Goal: Transaction & Acquisition: Purchase product/service

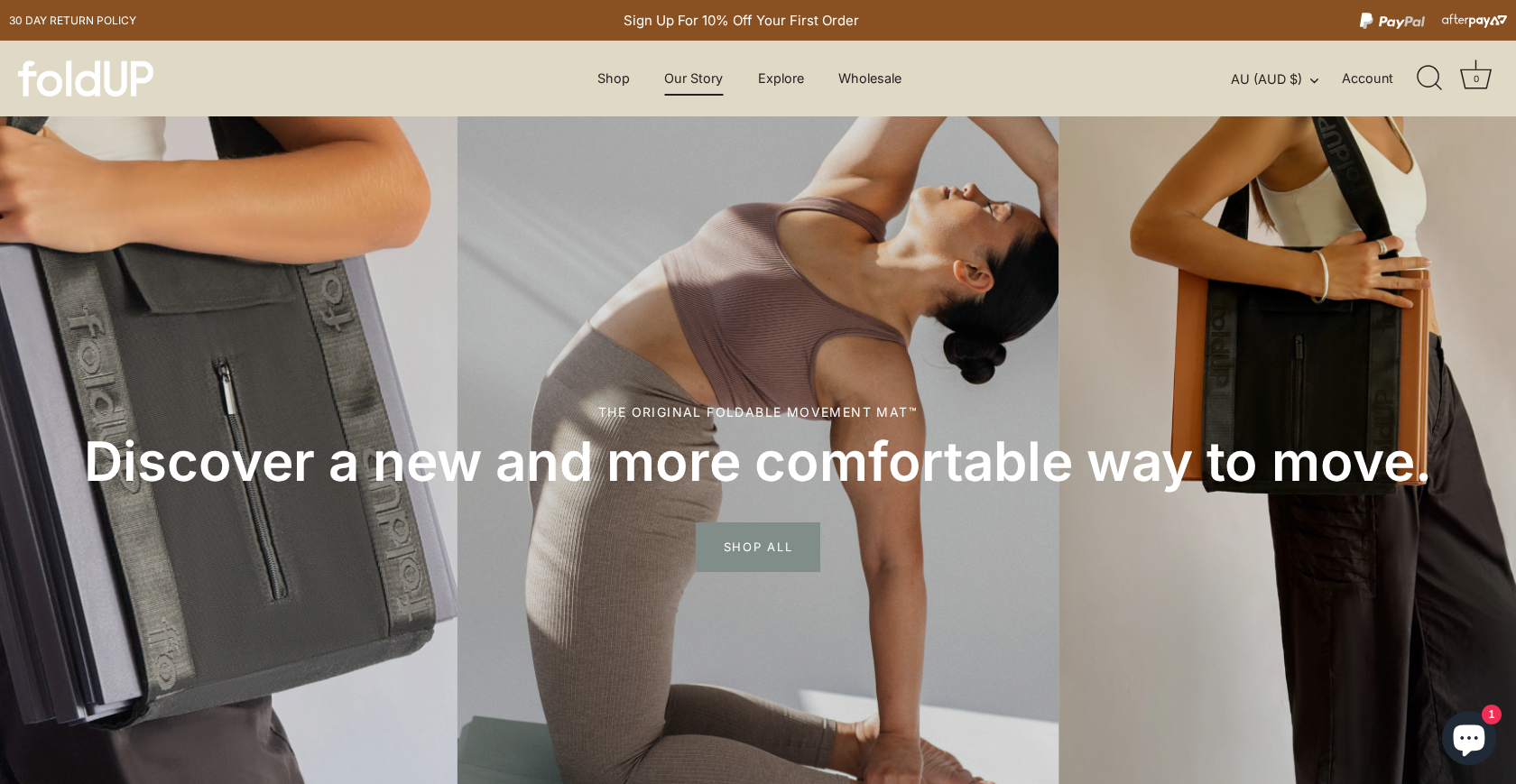
click at [686, 84] on link "Our Story" at bounding box center [693, 78] width 90 height 34
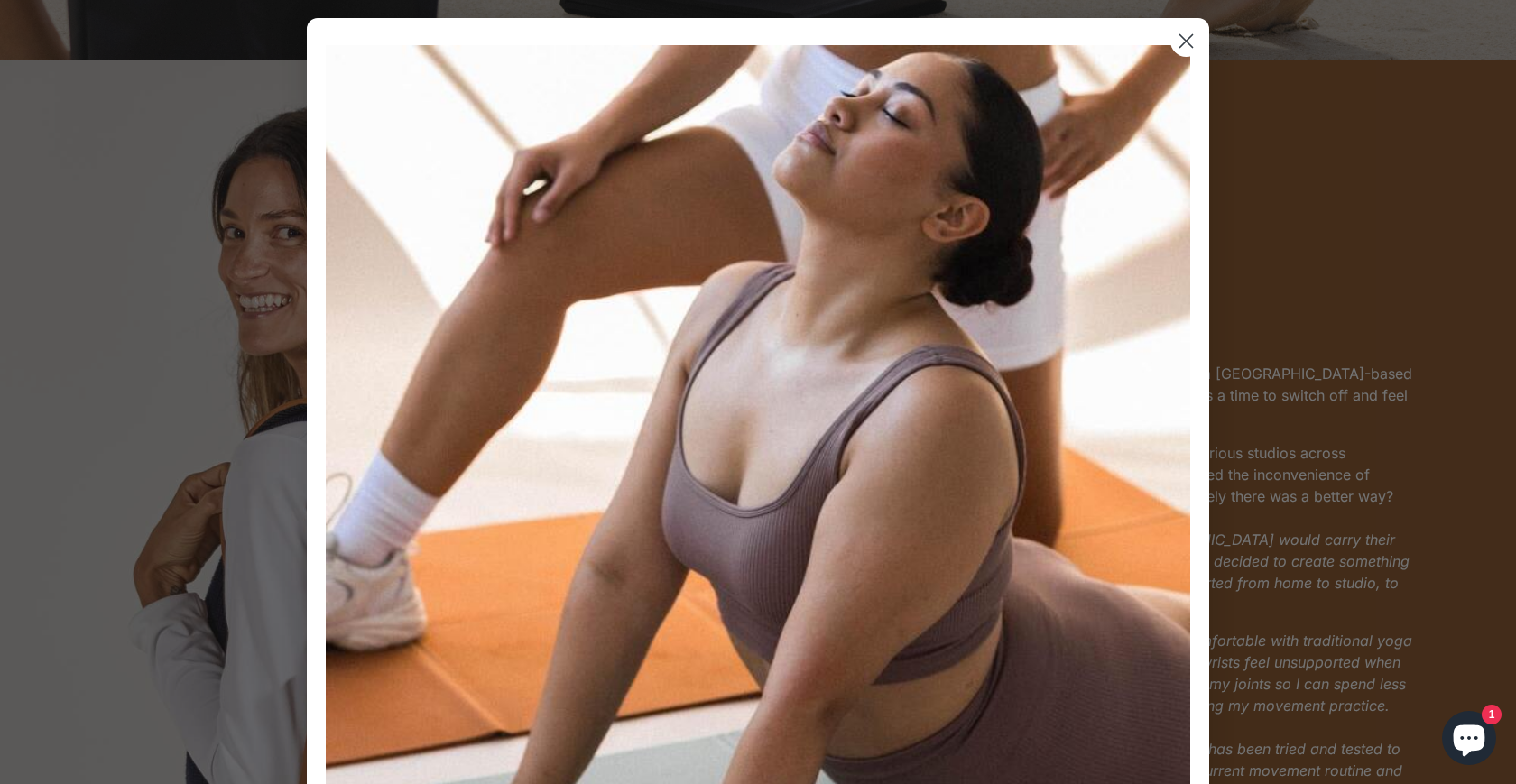
click at [1188, 51] on circle "Close dialog" at bounding box center [1186, 41] width 30 height 30
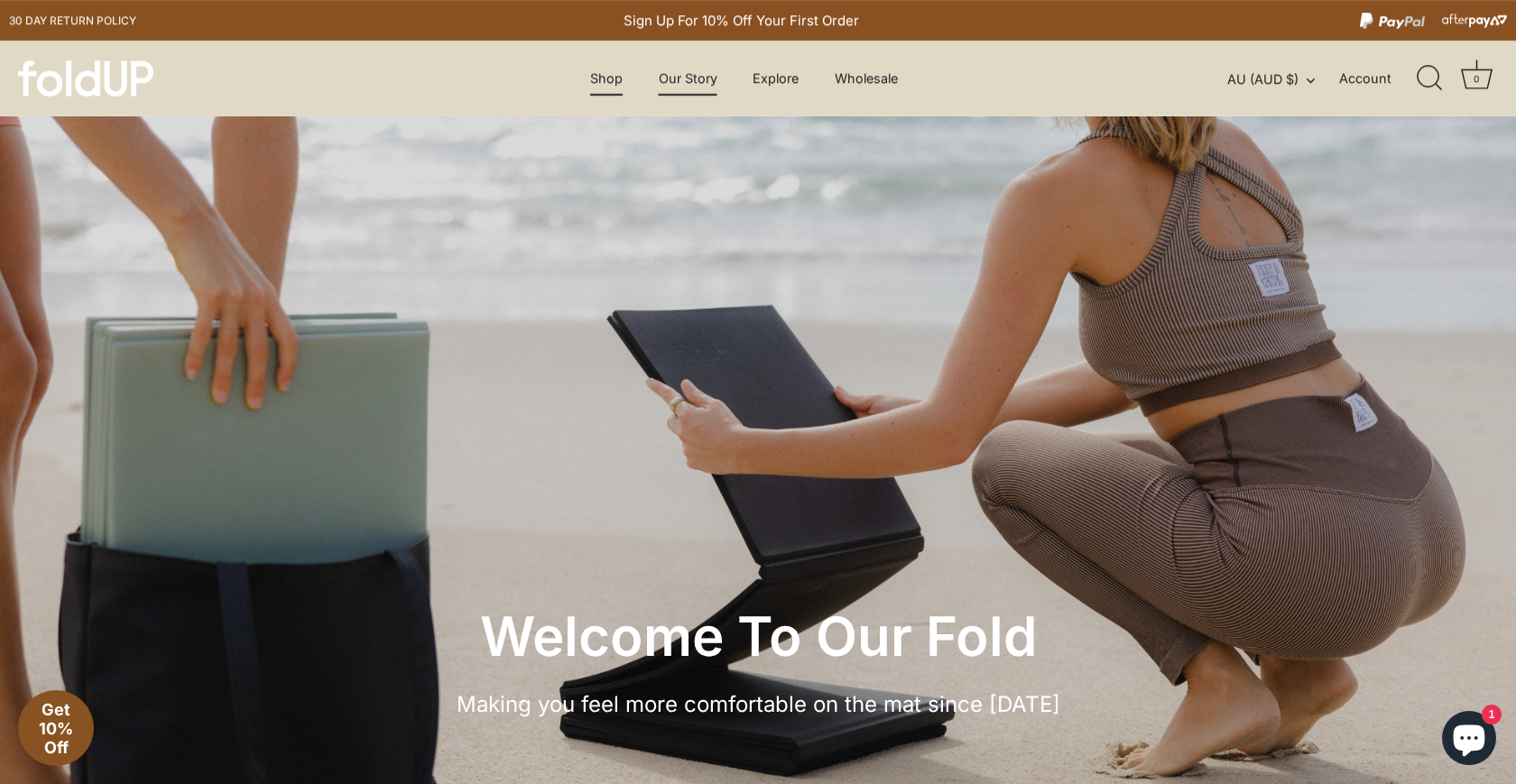
click at [612, 78] on link "Shop" at bounding box center [607, 78] width 64 height 34
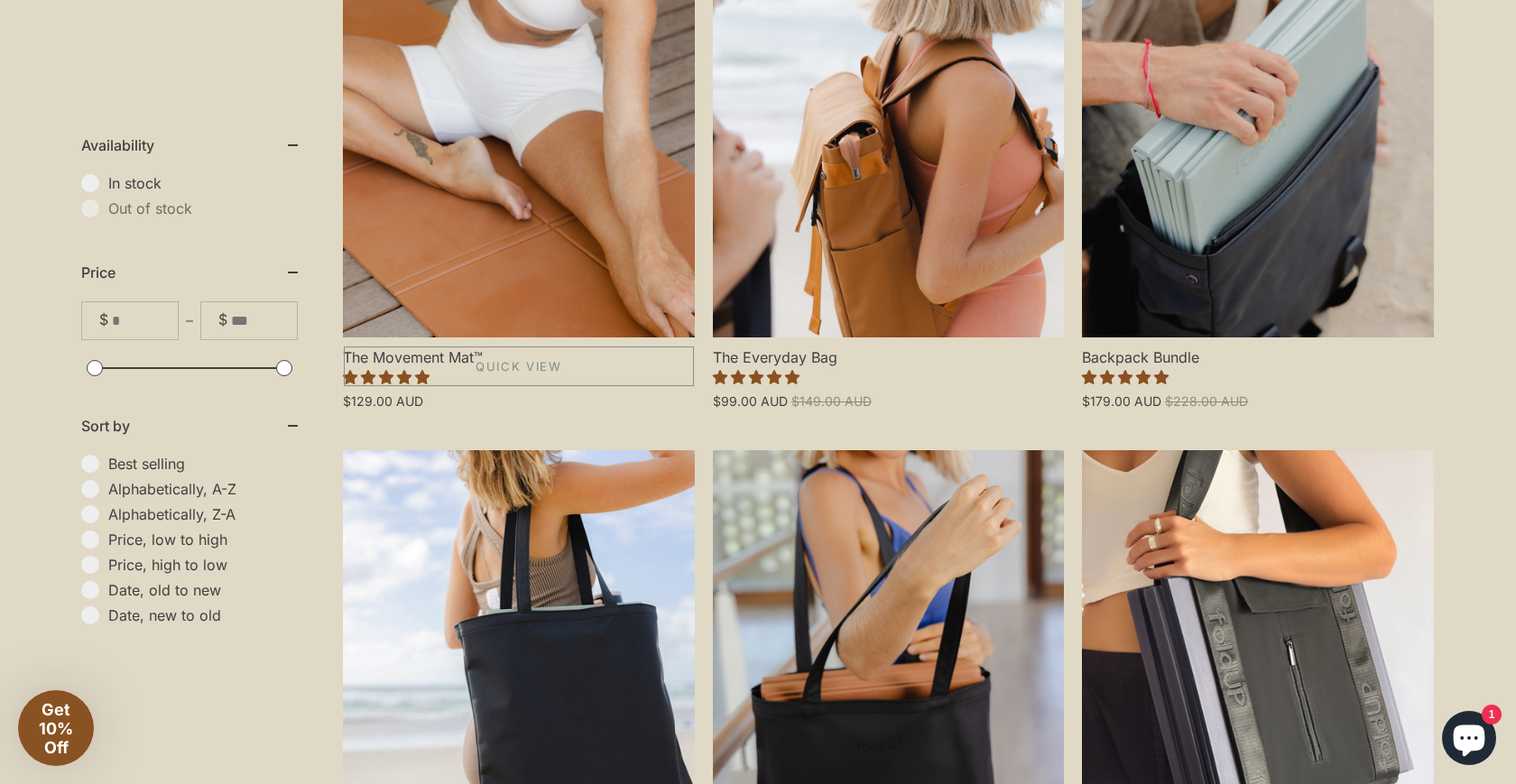
scroll to position [613, 0]
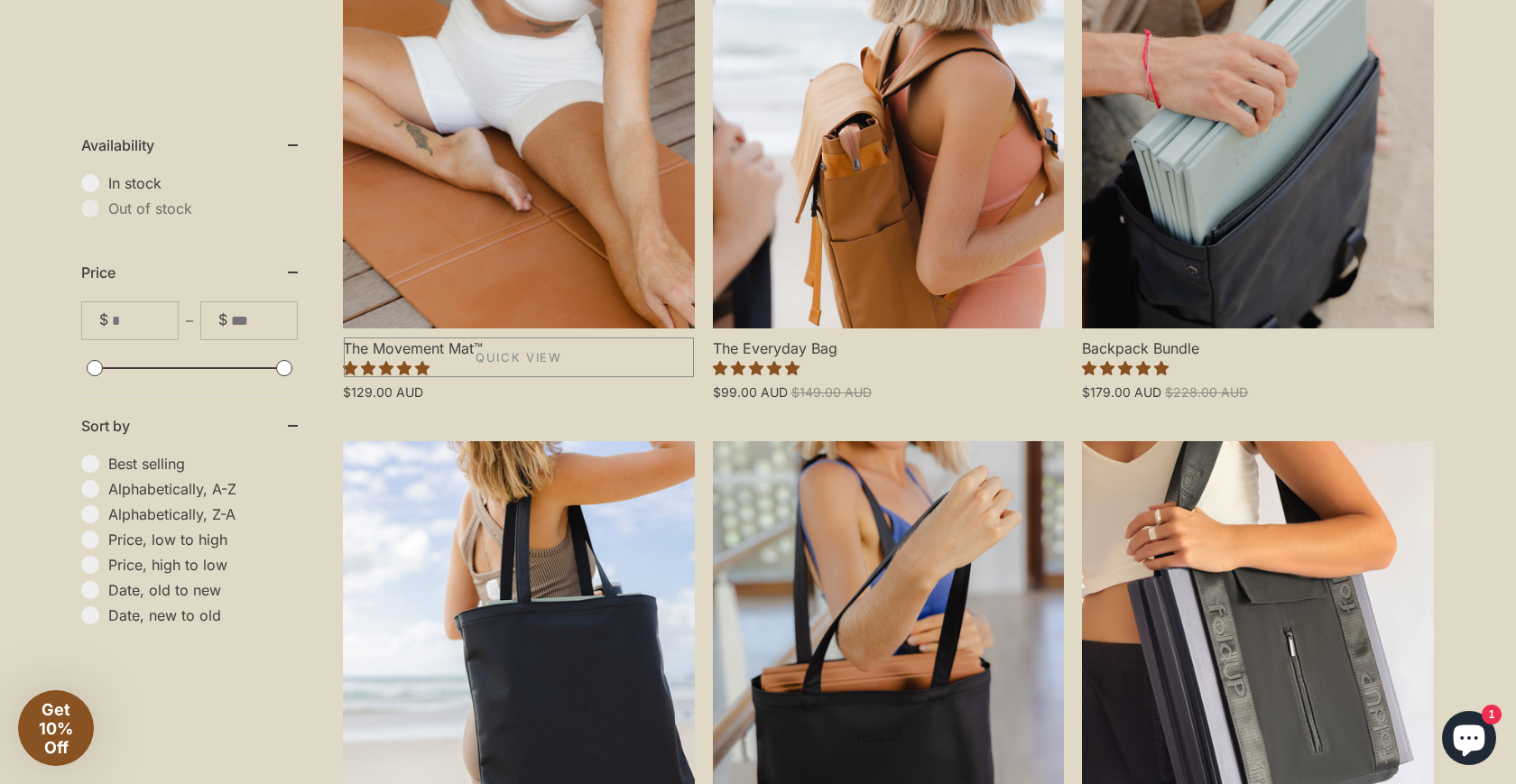
click at [493, 241] on link "The Movement Mat™" at bounding box center [518, 117] width 352 height 421
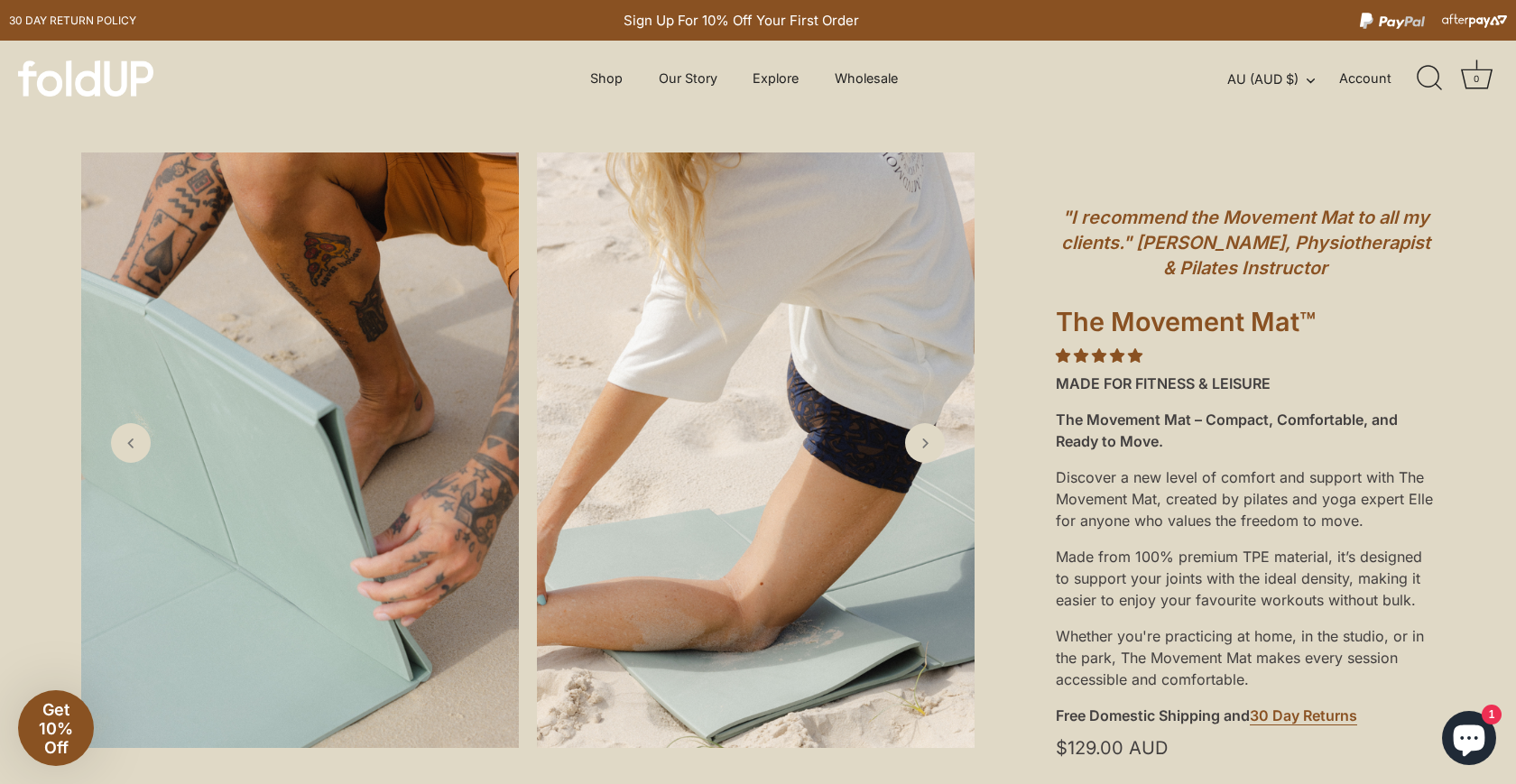
click at [1129, 356] on span "4.86 stars" at bounding box center [1135, 355] width 15 height 15
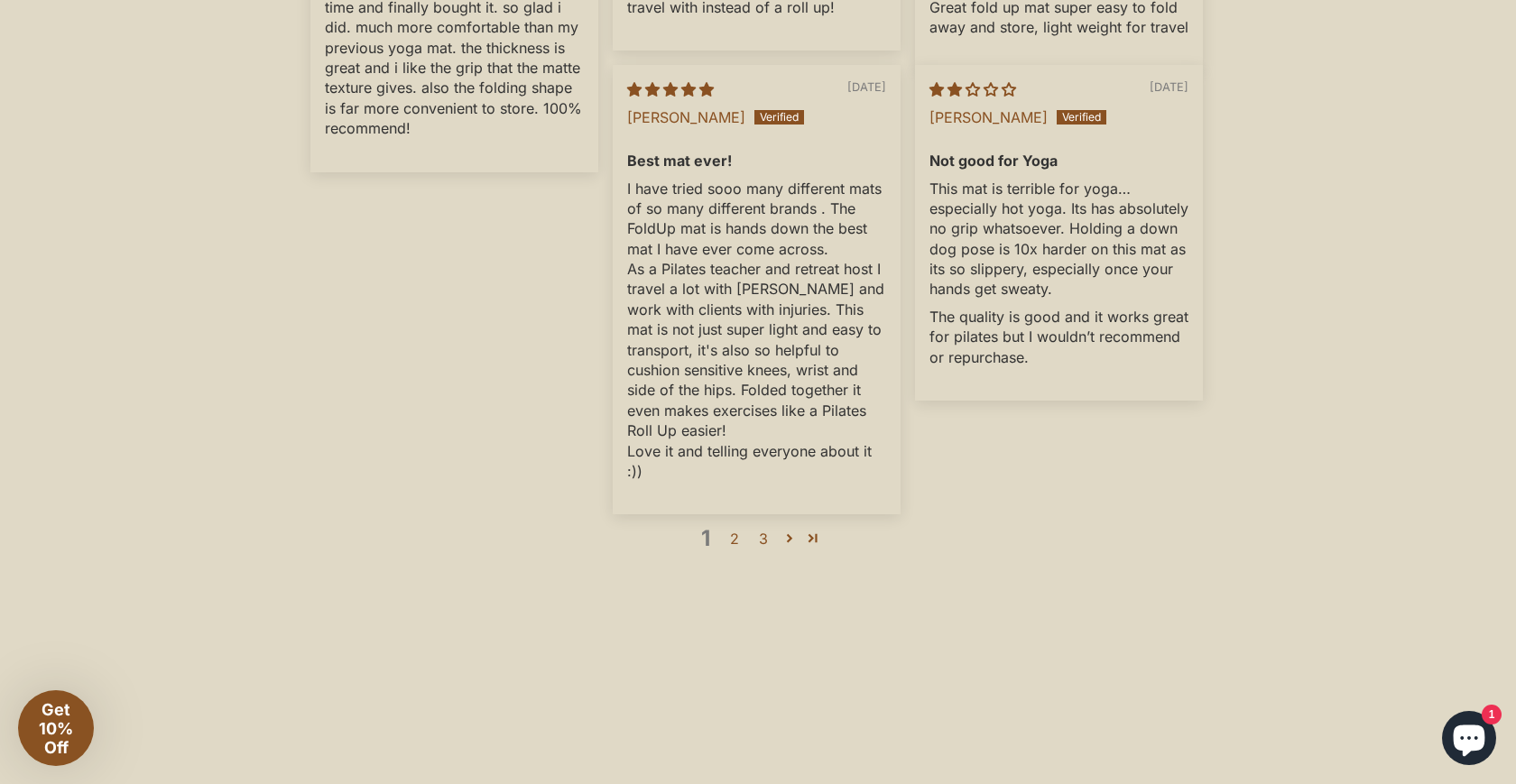
scroll to position [5648, 0]
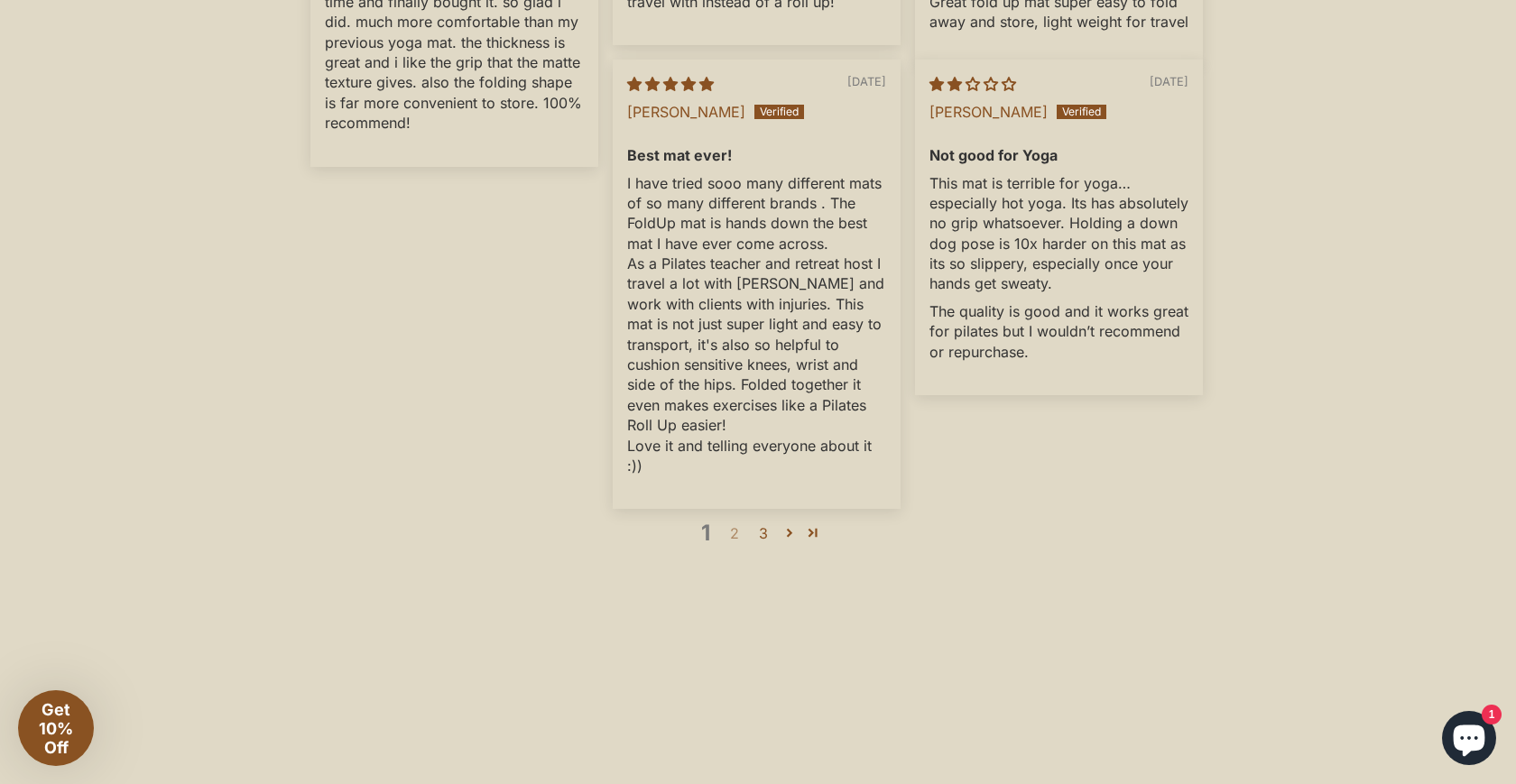
click at [731, 544] on link "2" at bounding box center [735, 533] width 29 height 21
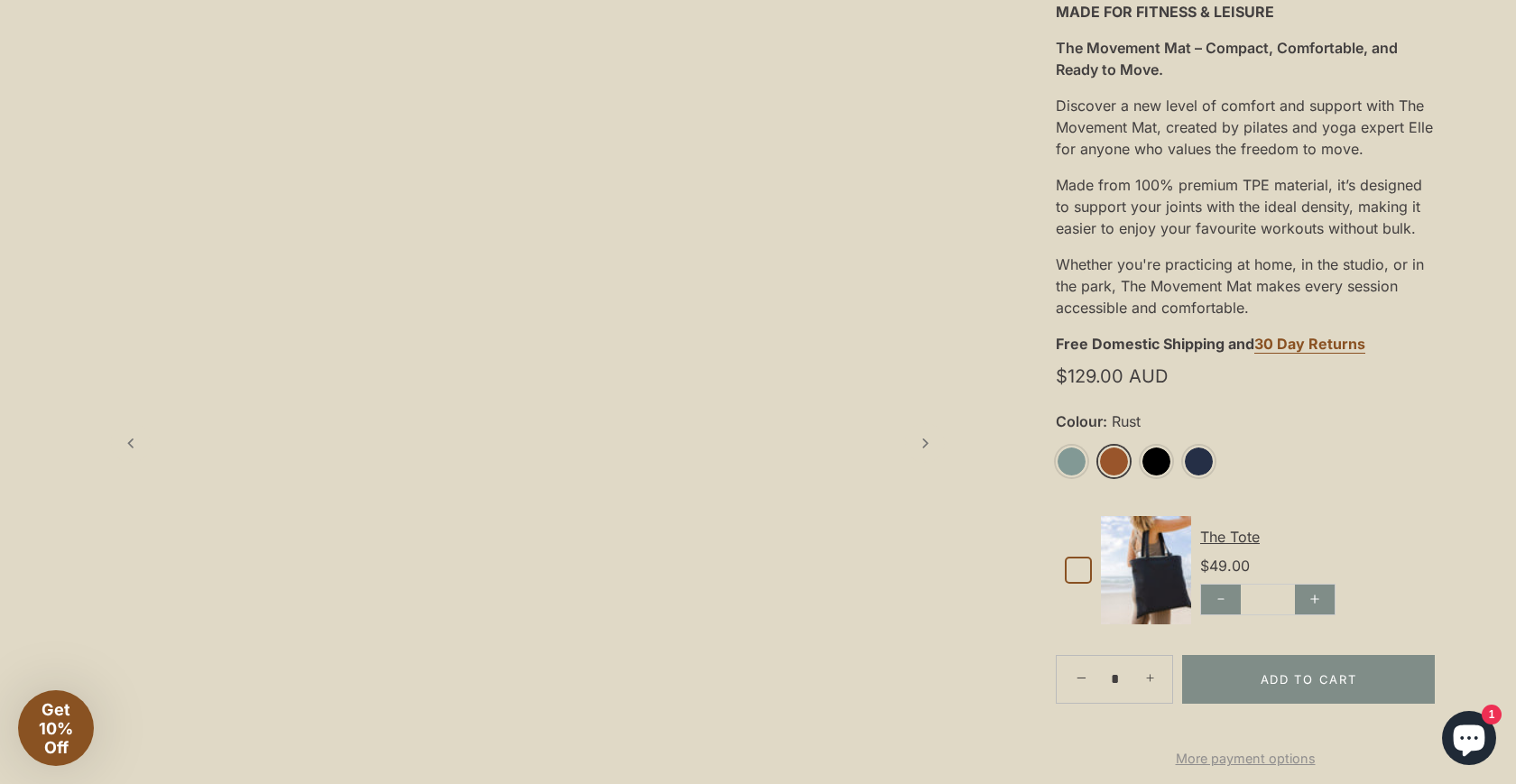
scroll to position [465, 0]
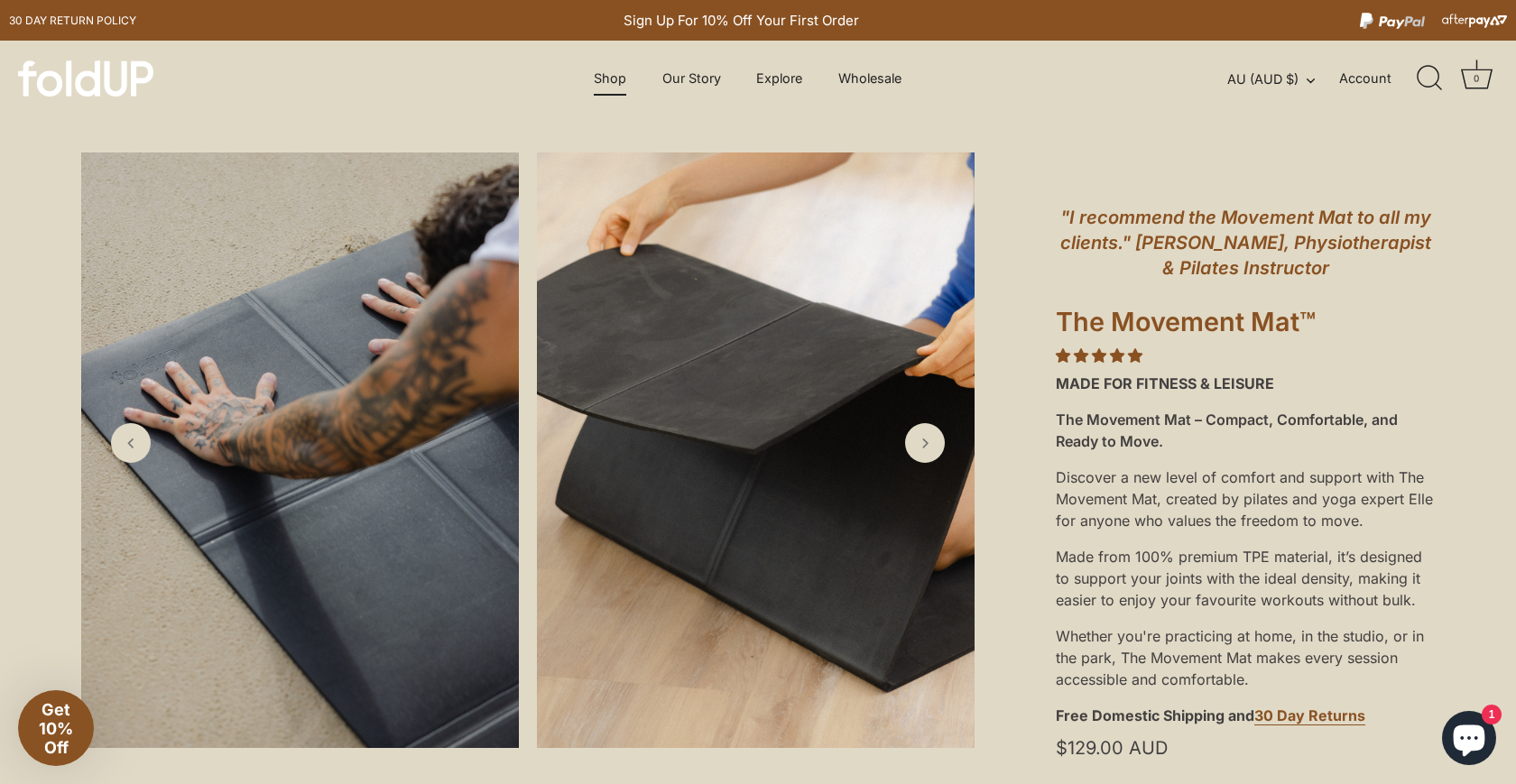
click at [598, 78] on link "Shop" at bounding box center [610, 78] width 64 height 34
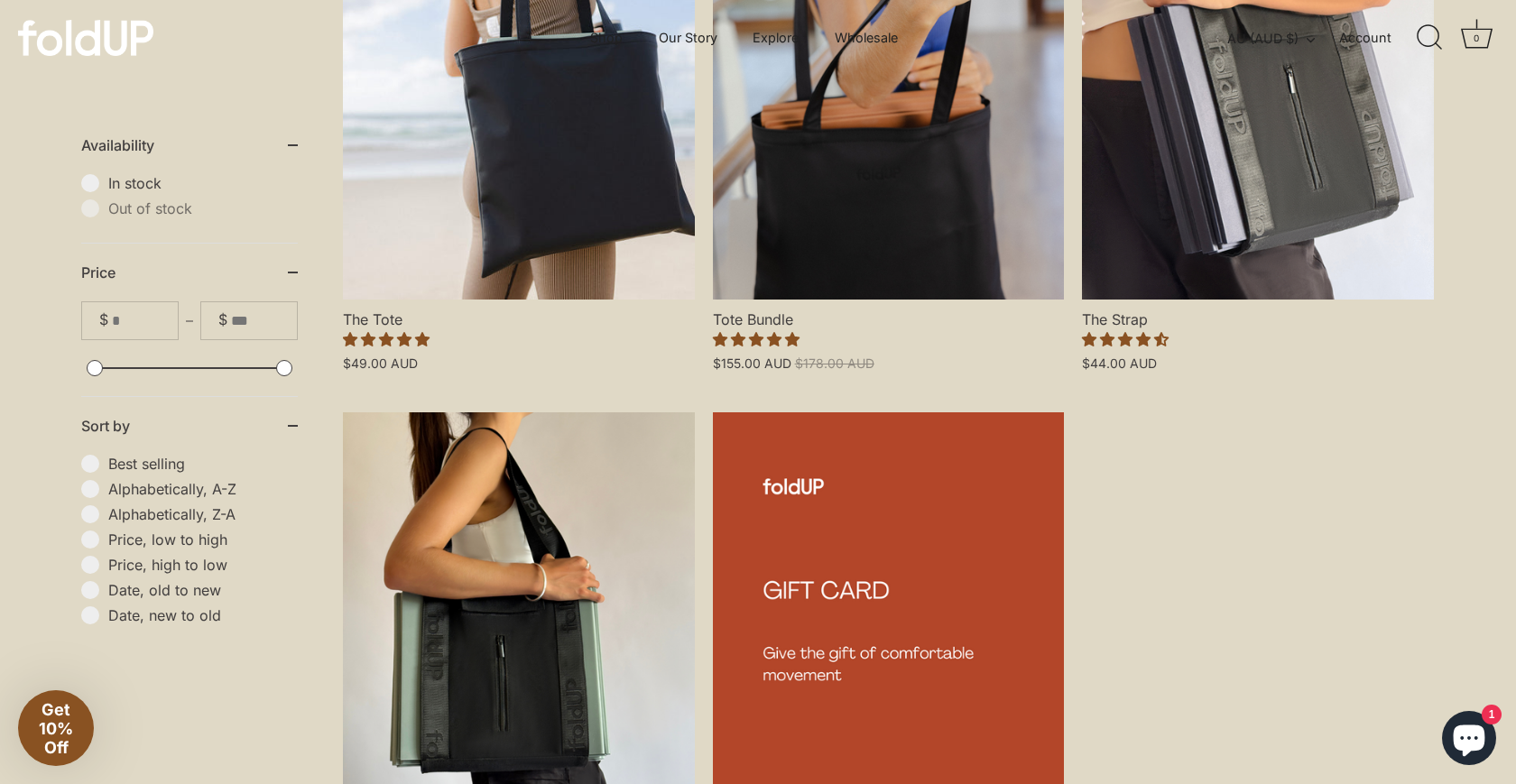
scroll to position [1118, 0]
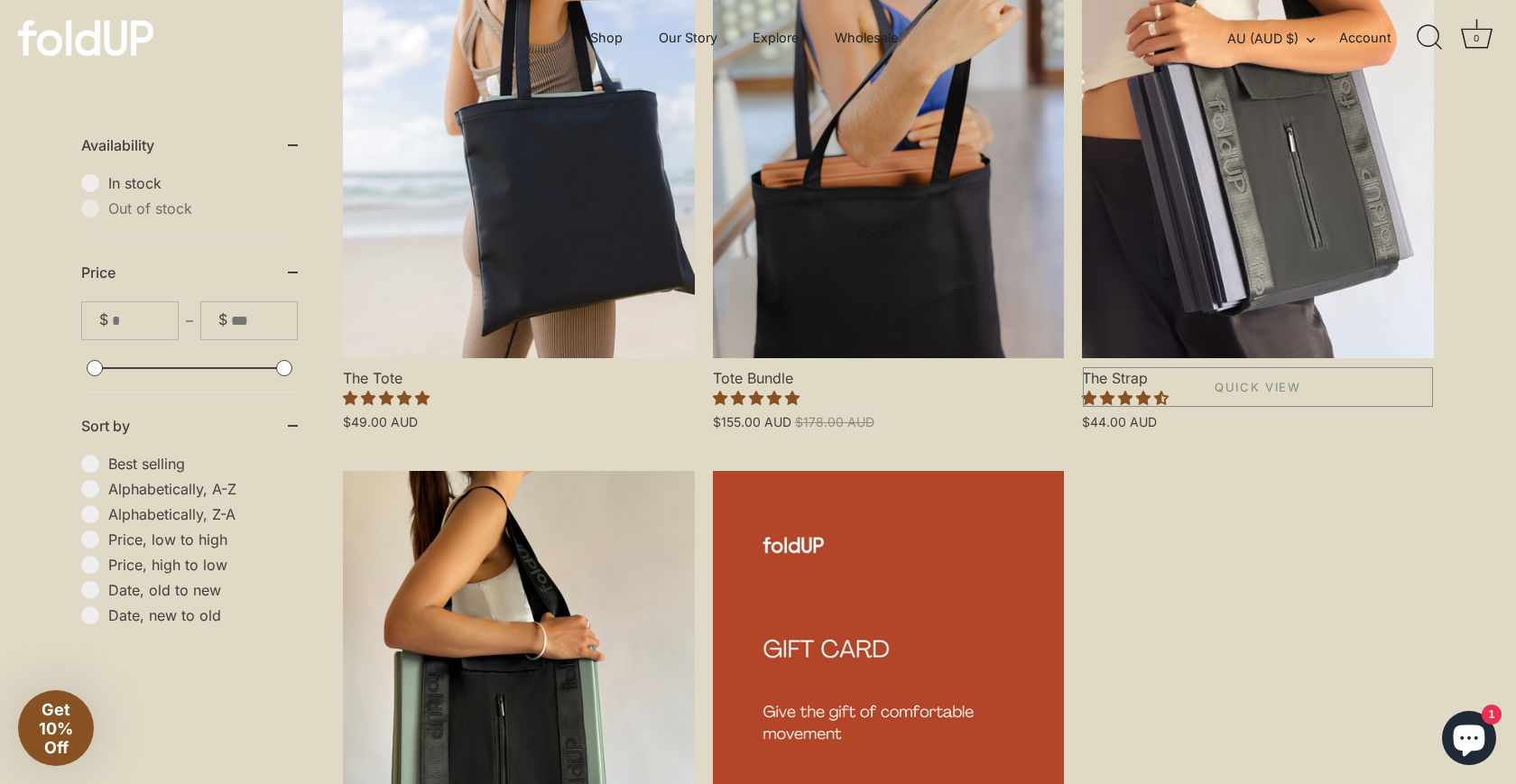
click at [1117, 422] on span "$44.00 AUD" at bounding box center [1119, 422] width 75 height 16
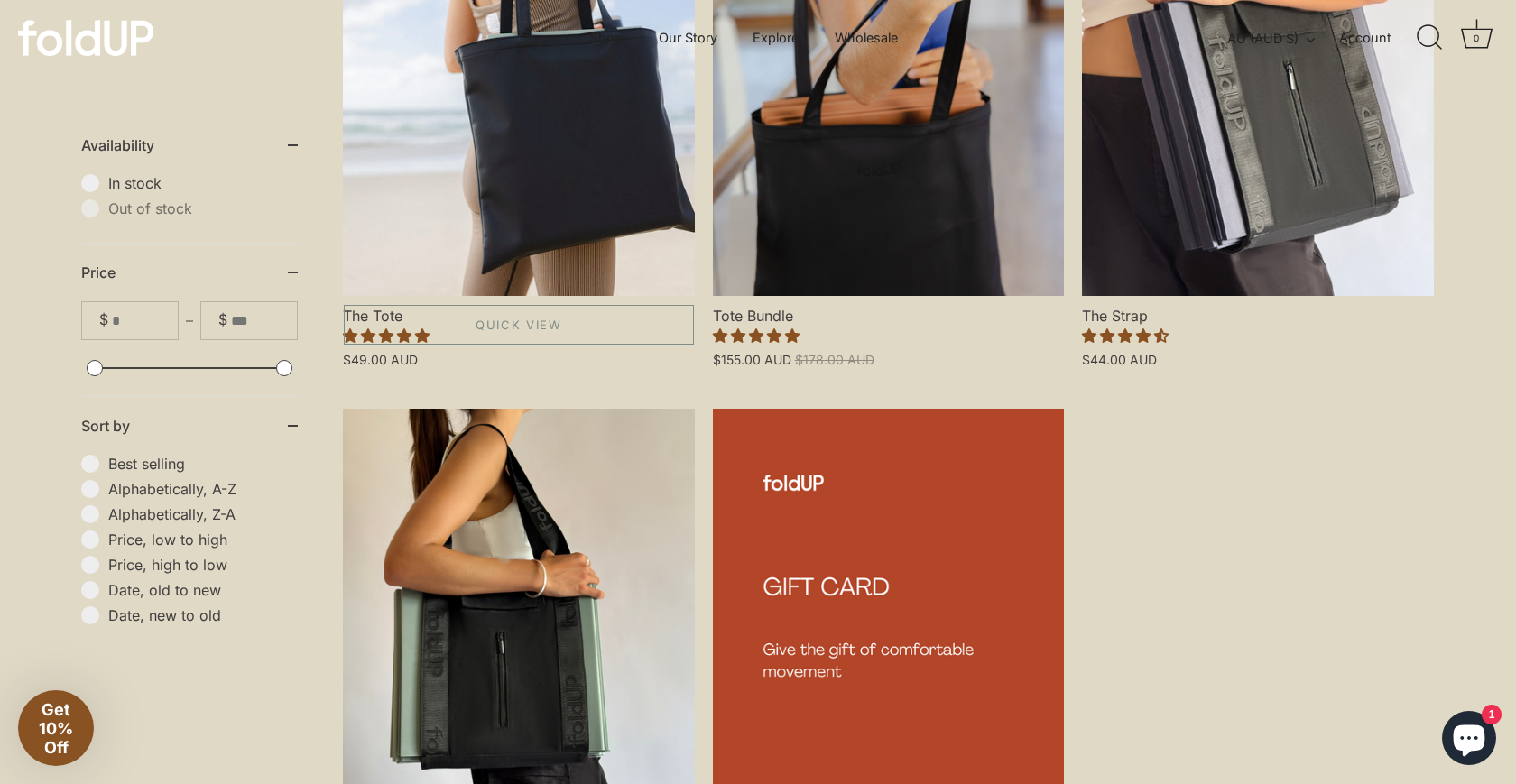
scroll to position [1094, 0]
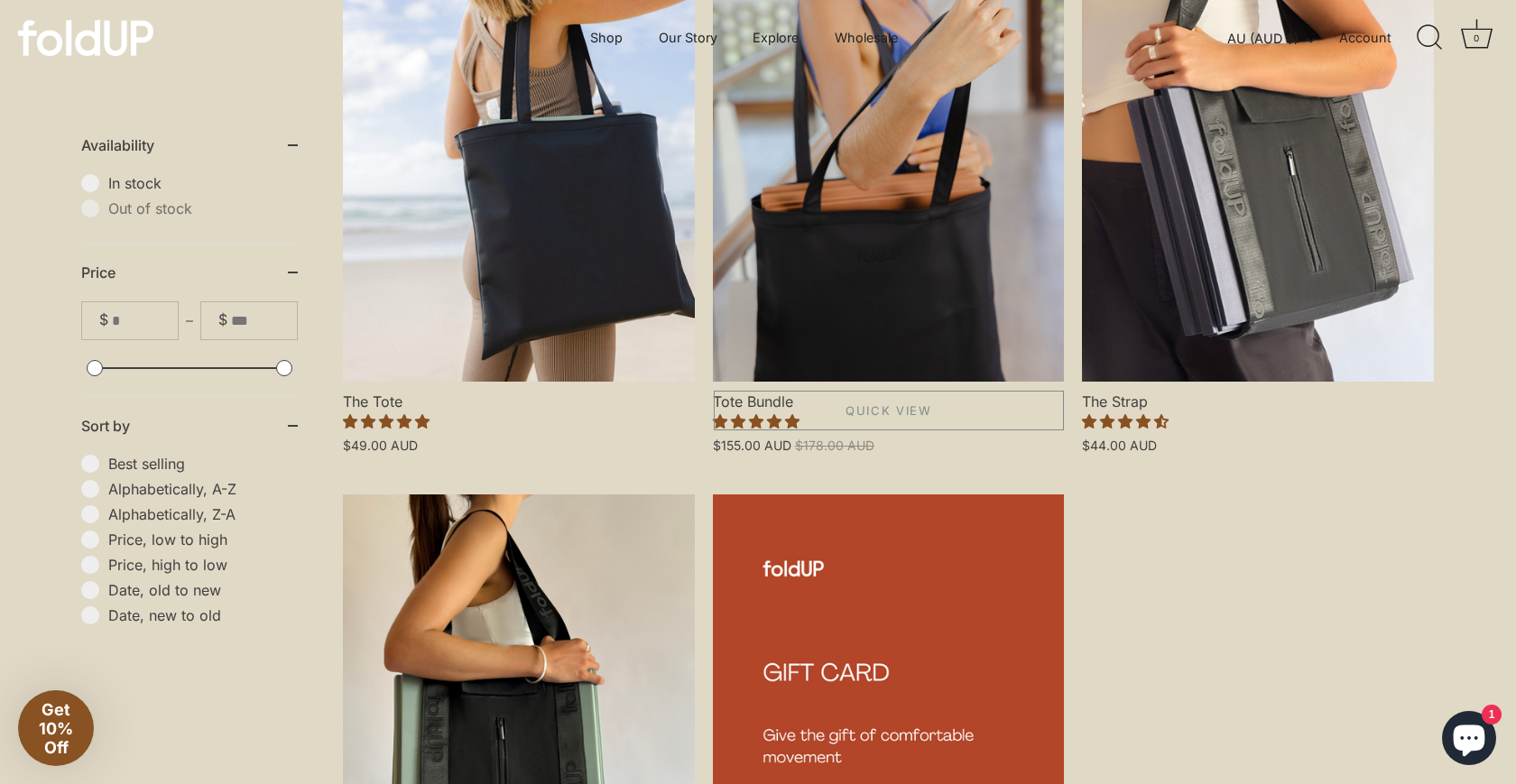
click at [797, 446] on span "$178.00 AUD" at bounding box center [835, 445] width 80 height 16
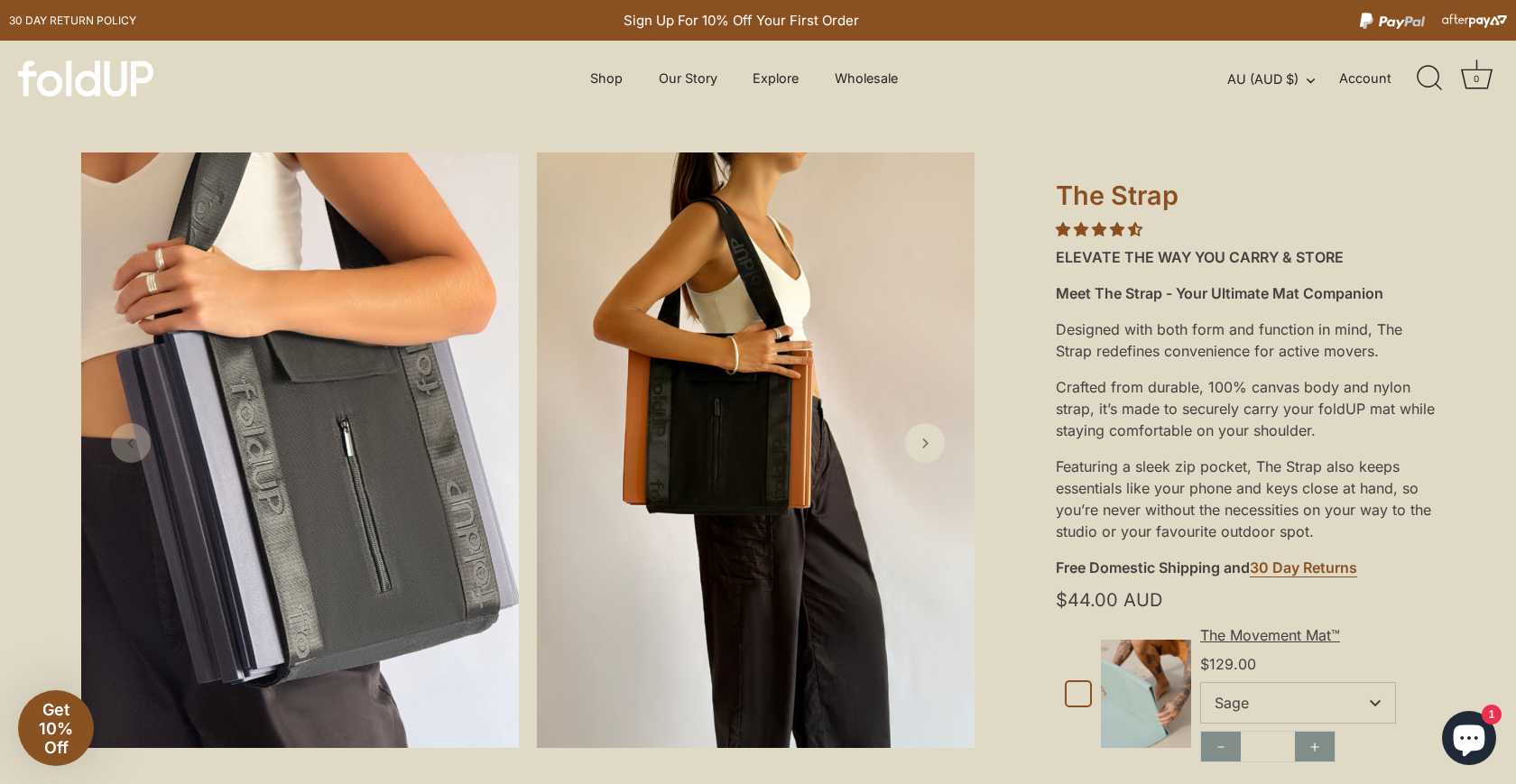
click at [1102, 231] on span "4.50 stars" at bounding box center [1101, 229] width 18 height 15
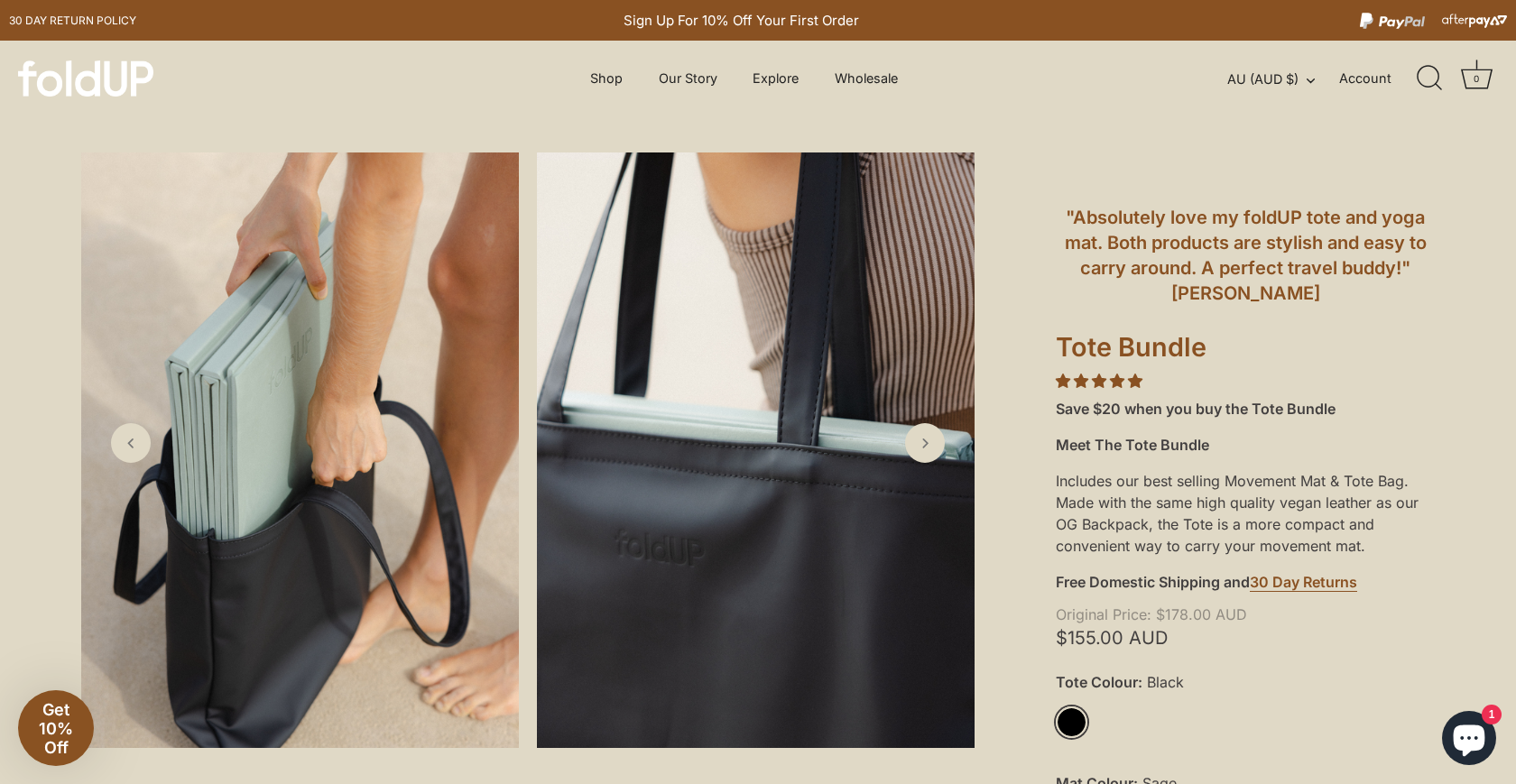
click at [1102, 380] on span "5.00 stars" at bounding box center [1101, 380] width 18 height 15
